Goal: Check status: Check status

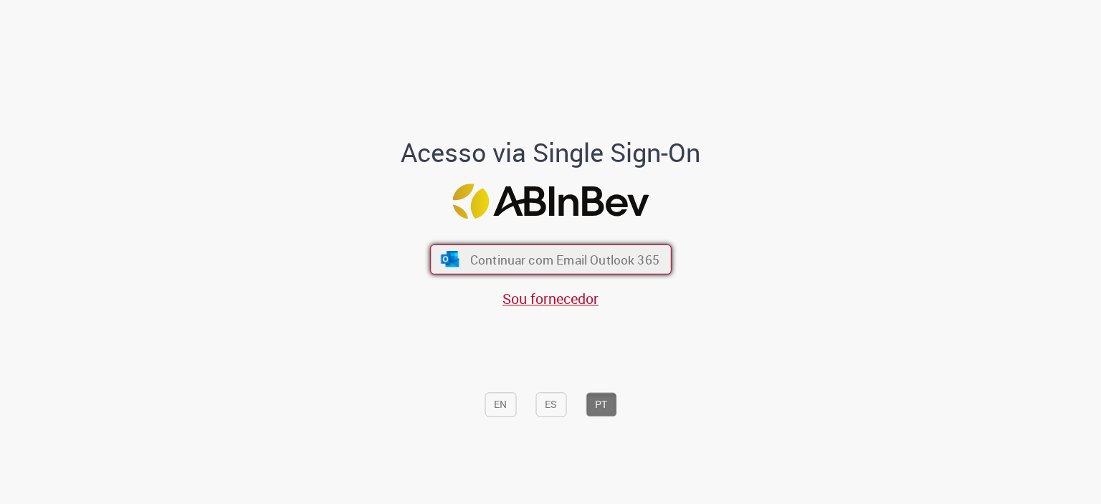
click at [503, 260] on span "Continuar com Email Outlook 365" at bounding box center [564, 259] width 189 height 16
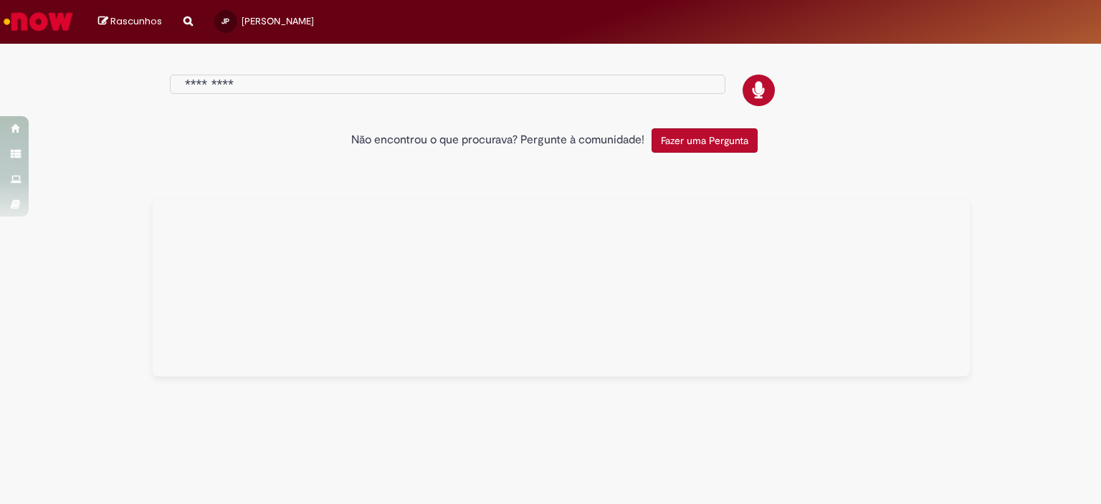
type input "******"
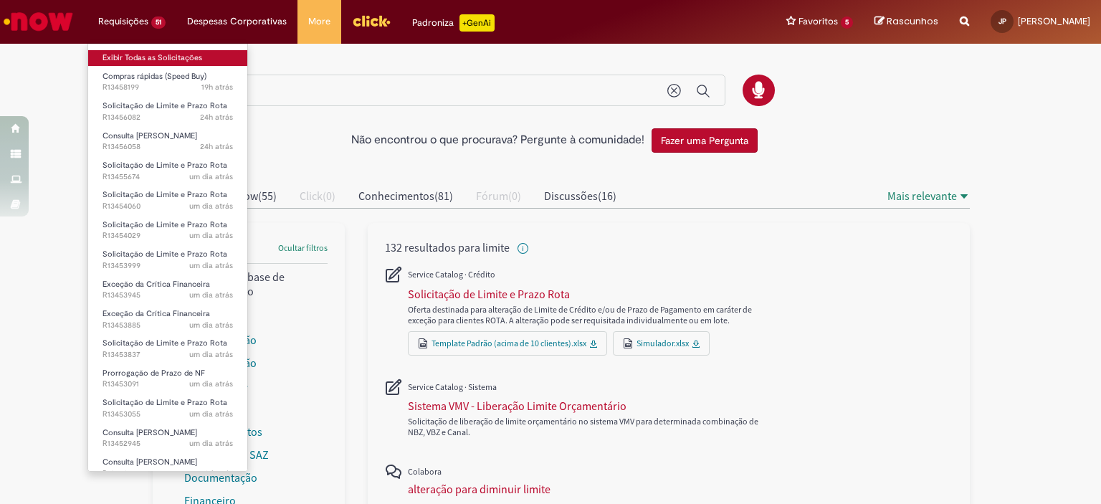
click at [140, 59] on link "Exibir Todas as Solicitações" at bounding box center [167, 58] width 159 height 16
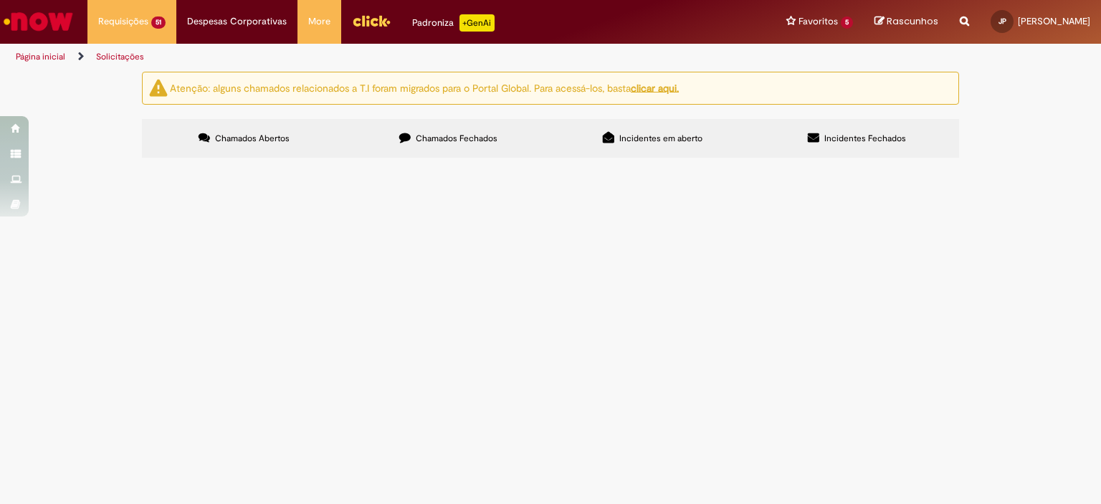
click at [0, 0] on span "Por favor aprovar café do CDD Mooca" at bounding box center [0, 0] width 0 height 0
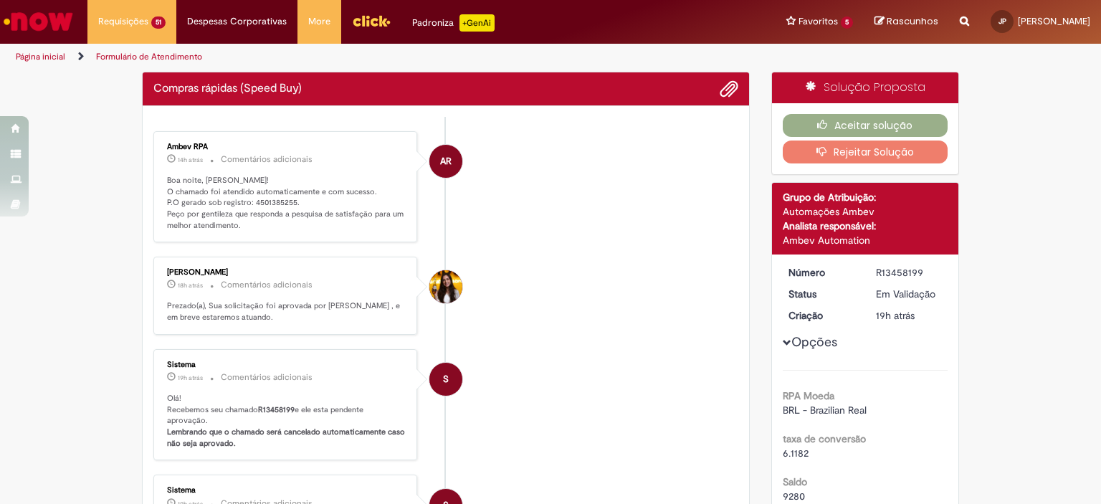
click at [264, 202] on p "Boa noite, [PERSON_NAME]! O chamado foi atendido automaticamente e com sucesso.…" at bounding box center [286, 203] width 239 height 57
copy p "4501385255"
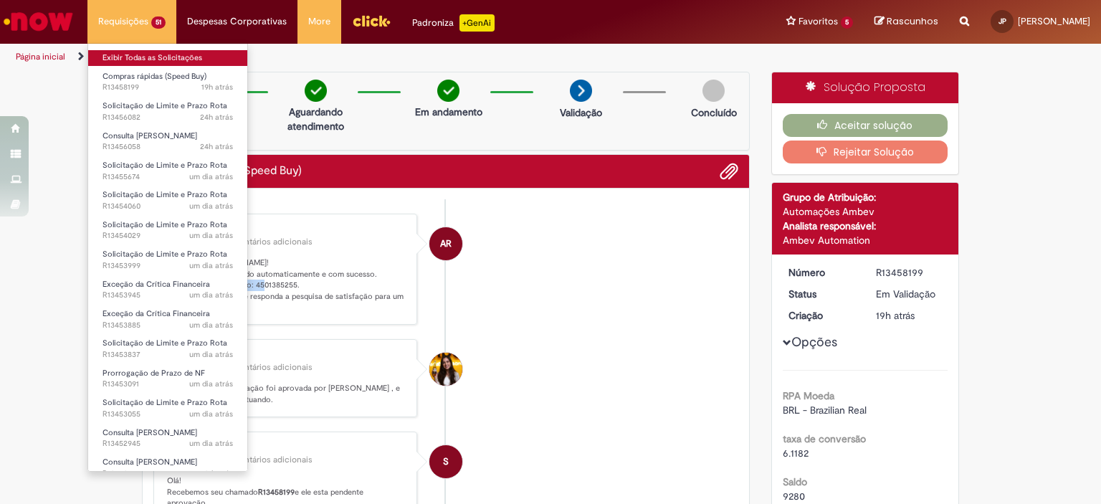
click at [160, 57] on link "Exibir Todas as Solicitações" at bounding box center [167, 58] width 159 height 16
